Goal: Task Accomplishment & Management: Manage account settings

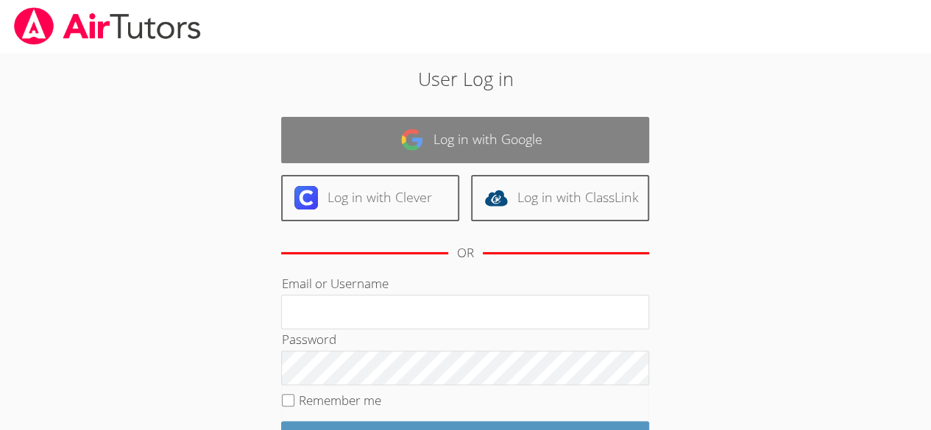
click at [434, 149] on link "Log in with Google" at bounding box center [465, 140] width 368 height 46
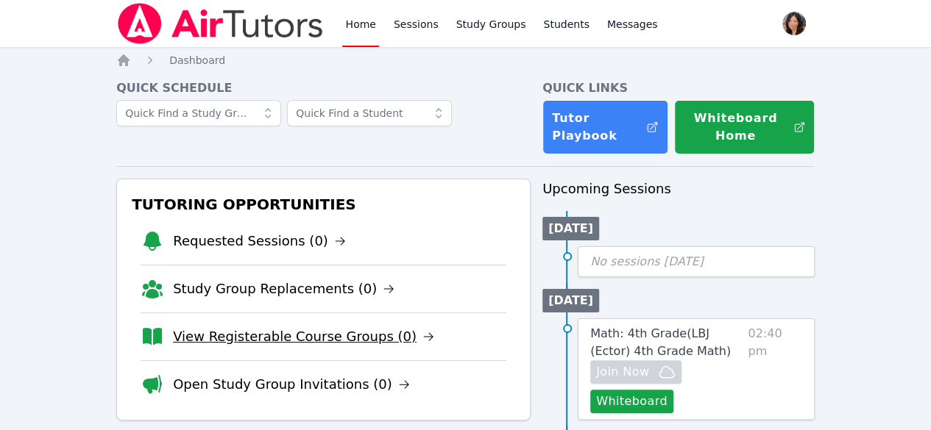
click at [303, 333] on link "View Registerable Course Groups (0)" at bounding box center [303, 337] width 261 height 21
